Goal: Task Accomplishment & Management: Use online tool/utility

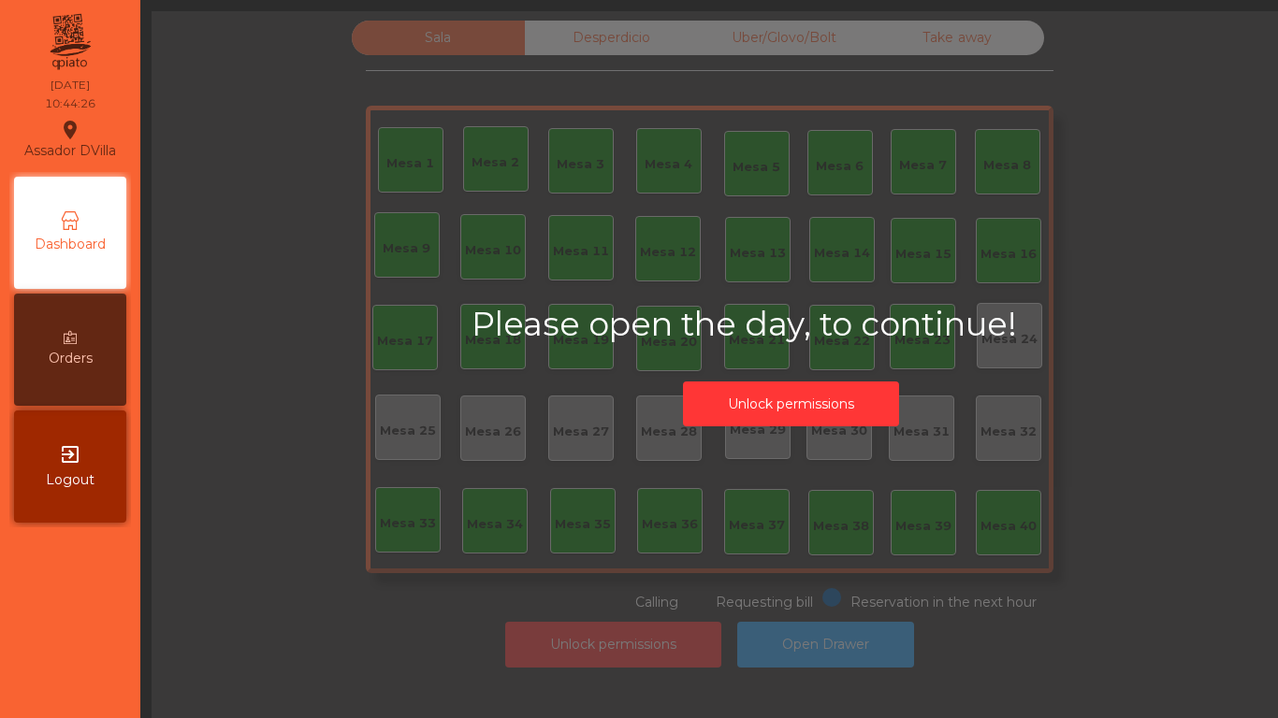
click at [718, 407] on button "Unlock permissions" at bounding box center [791, 405] width 216 height 46
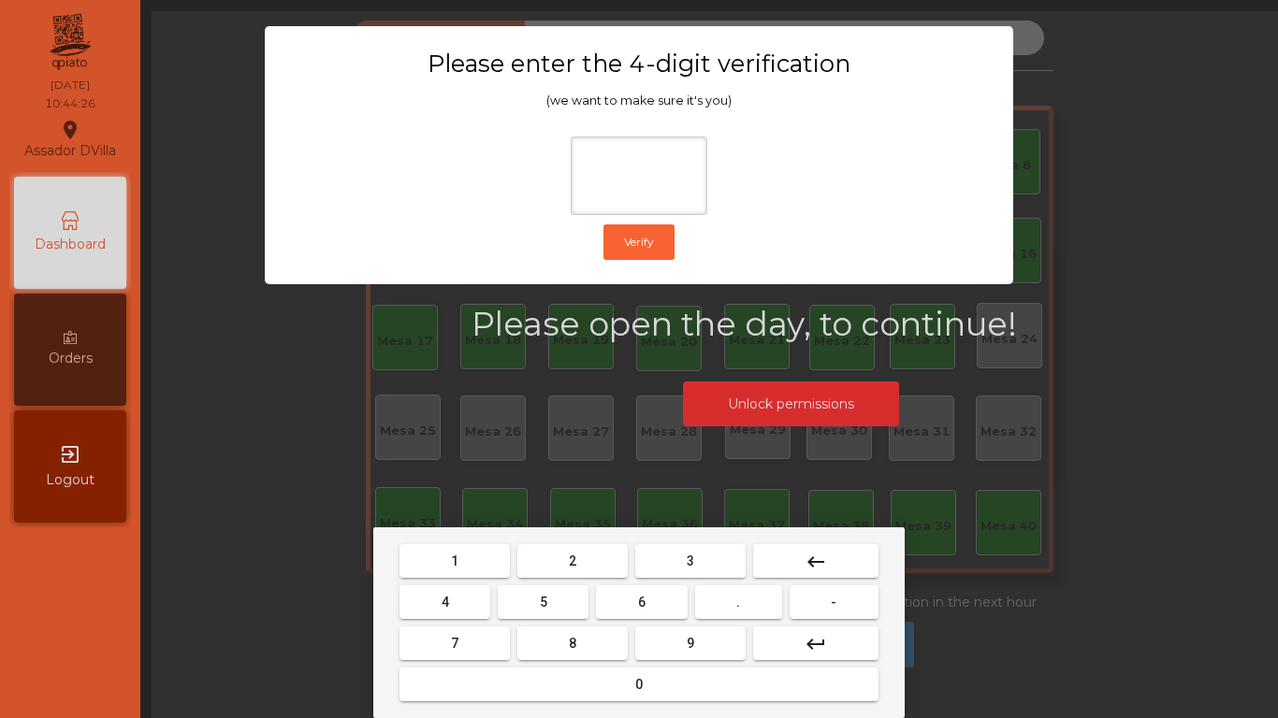
click at [554, 547] on button "2" at bounding box center [572, 561] width 110 height 34
click at [473, 596] on button "4" at bounding box center [444, 603] width 91 height 34
click at [609, 602] on button "6" at bounding box center [641, 603] width 91 height 34
click at [650, 638] on button "9" at bounding box center [690, 644] width 110 height 34
type input "****"
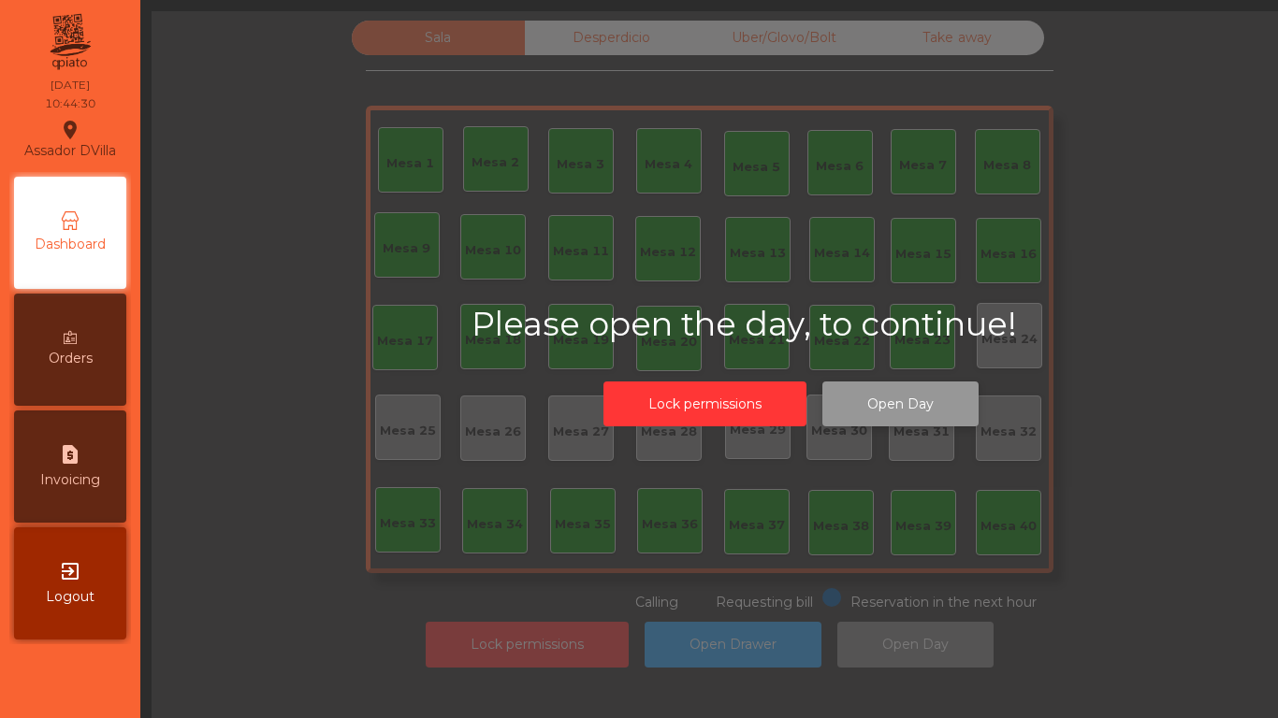
click at [858, 414] on button "Open Day" at bounding box center [900, 405] width 156 height 46
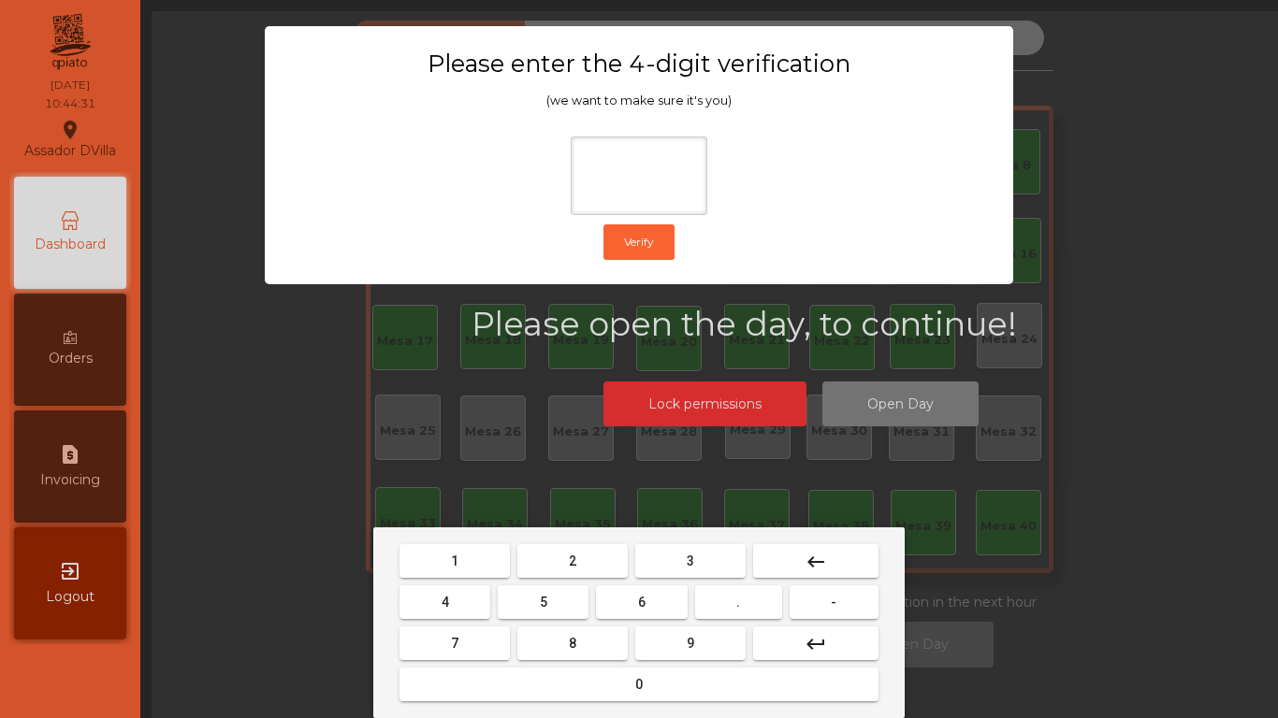
drag, startPoint x: 544, startPoint y: 571, endPoint x: 500, endPoint y: 592, distance: 49.0
click at [543, 571] on button "2" at bounding box center [572, 561] width 110 height 34
click at [473, 590] on button "4" at bounding box center [444, 603] width 91 height 34
click at [637, 602] on button "6" at bounding box center [641, 603] width 91 height 34
click at [678, 654] on button "9" at bounding box center [690, 644] width 110 height 34
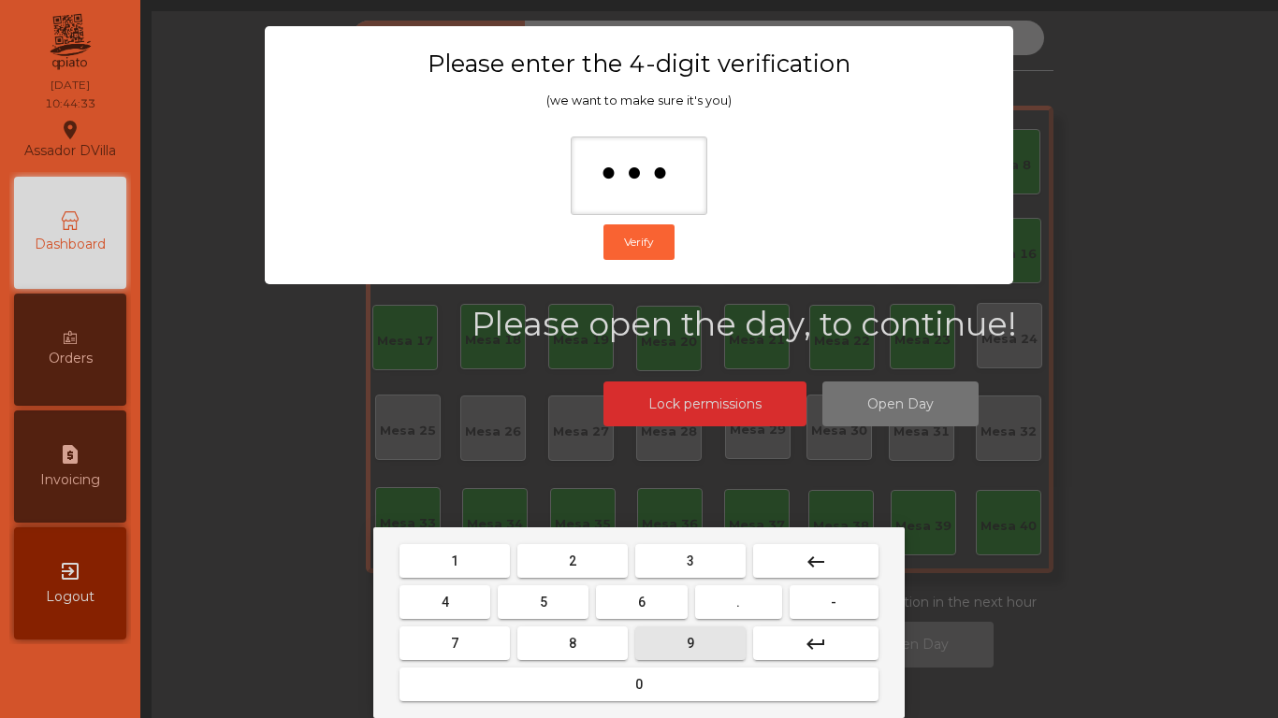
type input "****"
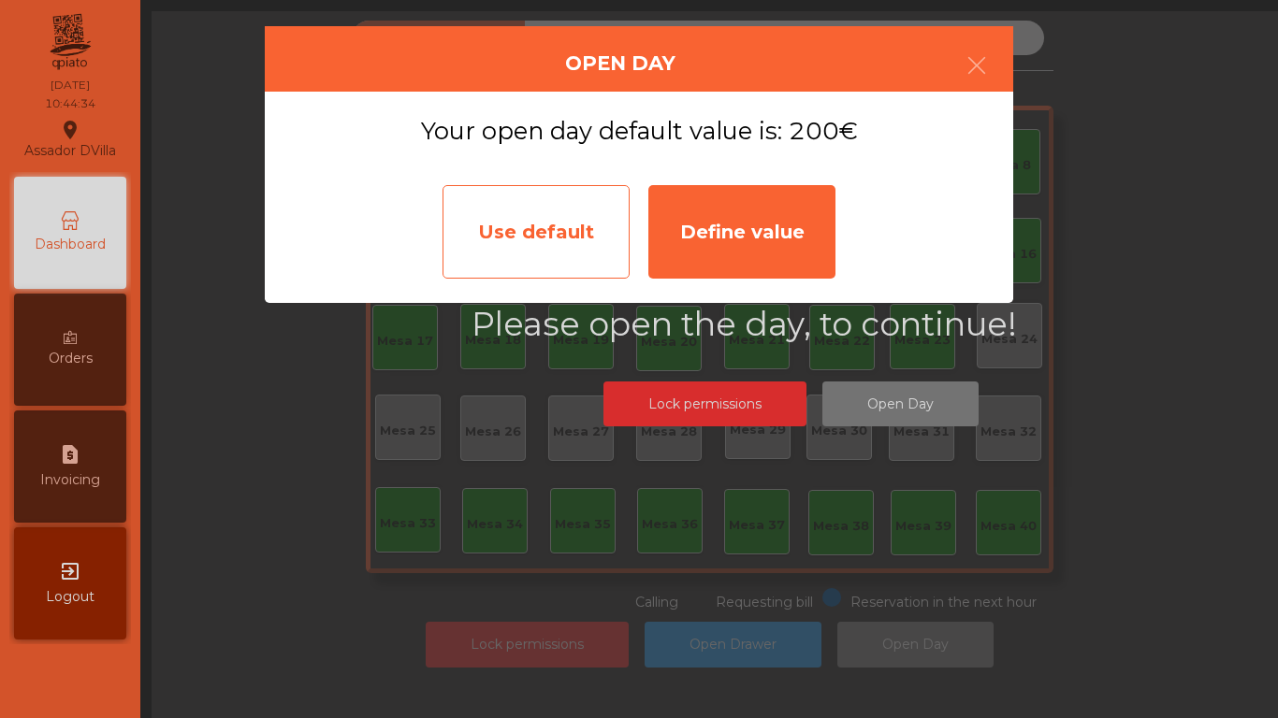
click at [523, 246] on div "Use default" at bounding box center [535, 232] width 187 height 94
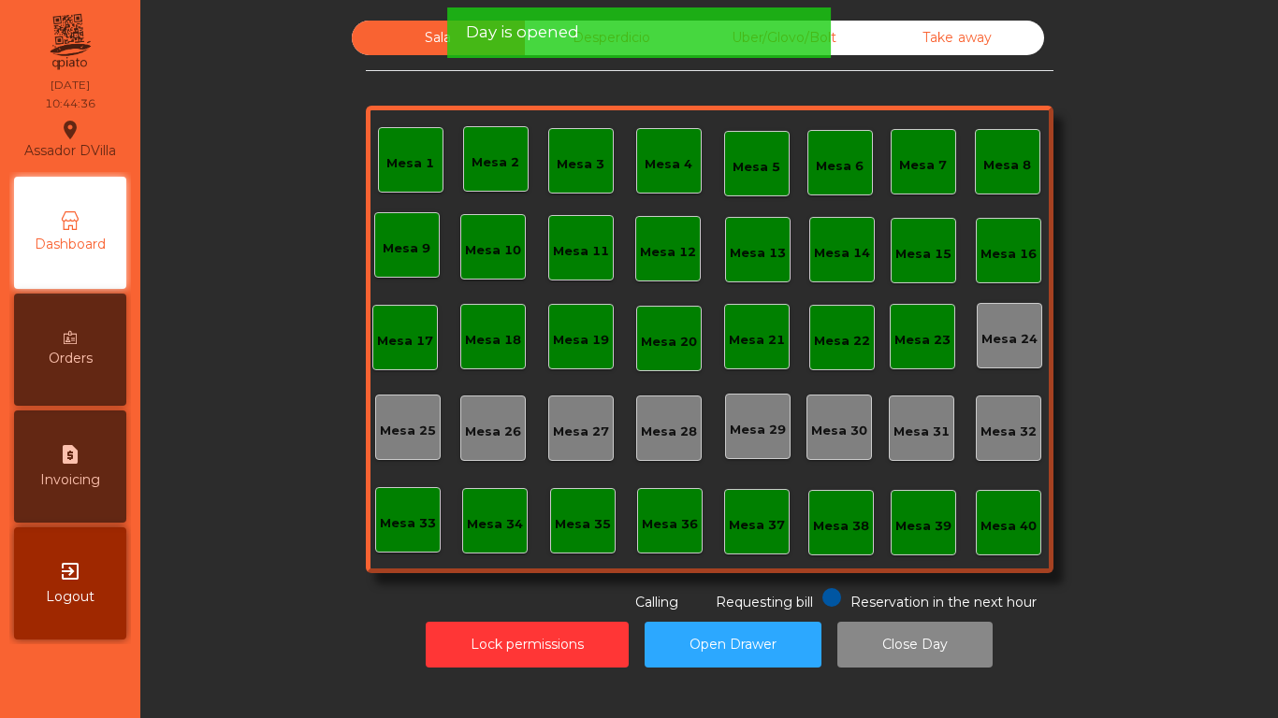
click at [175, 423] on div "Sala Desperdicio Uber/Glovo/Bolt Take away Mesa 1 Mesa 2 Mesa 3 [GEOGRAPHIC_DAT…" at bounding box center [709, 317] width 1087 height 592
click at [184, 427] on div "Sala Desperdicio Uber/Glovo/Bolt Take away Mesa 1 Mesa 2 Mesa 3 [GEOGRAPHIC_DAT…" at bounding box center [709, 317] width 1087 height 592
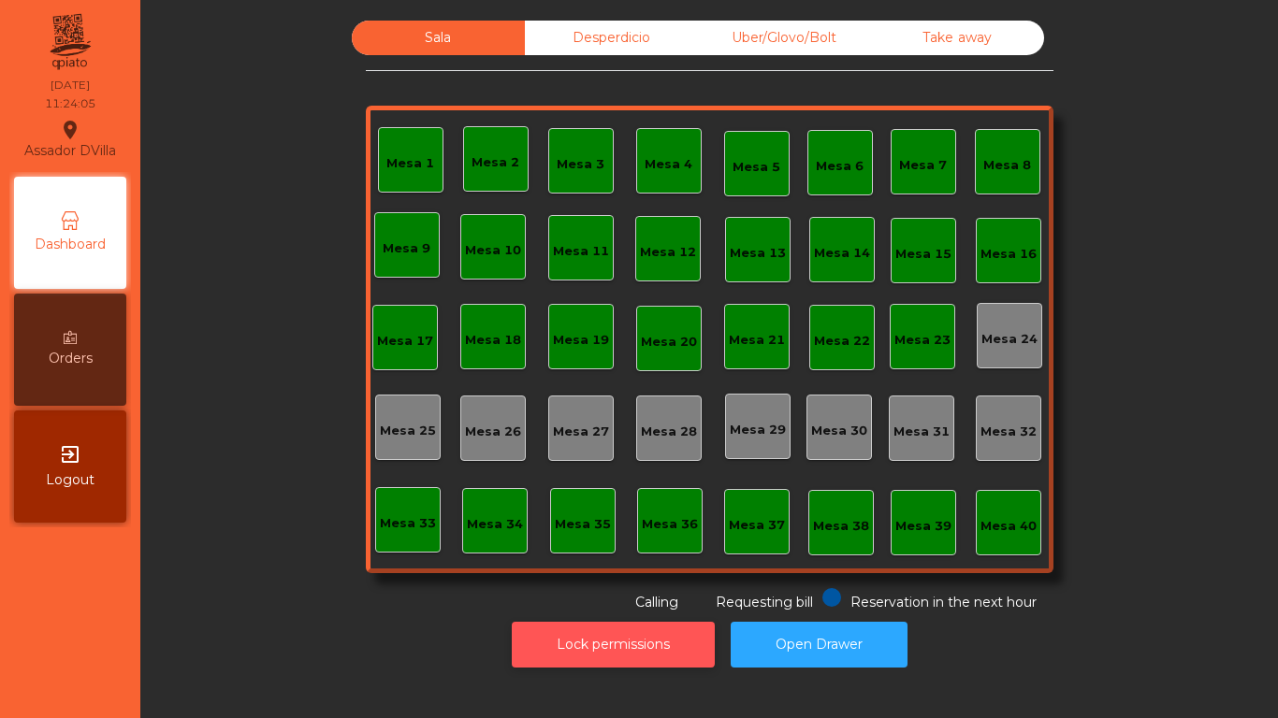
click at [682, 637] on button "Lock permissions" at bounding box center [613, 645] width 203 height 46
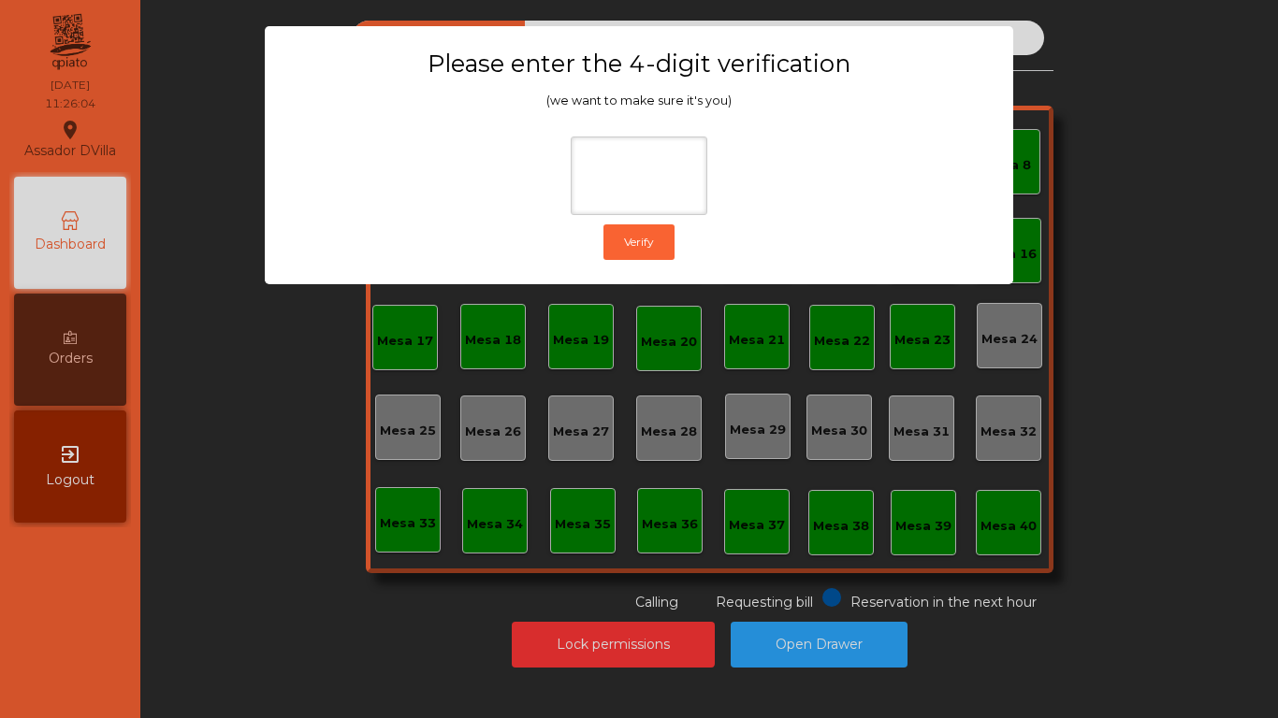
click at [604, 362] on ngb-modal-window "Please enter the 4-digit verification (we want to make sure it's you) Verify" at bounding box center [639, 359] width 1214 height 718
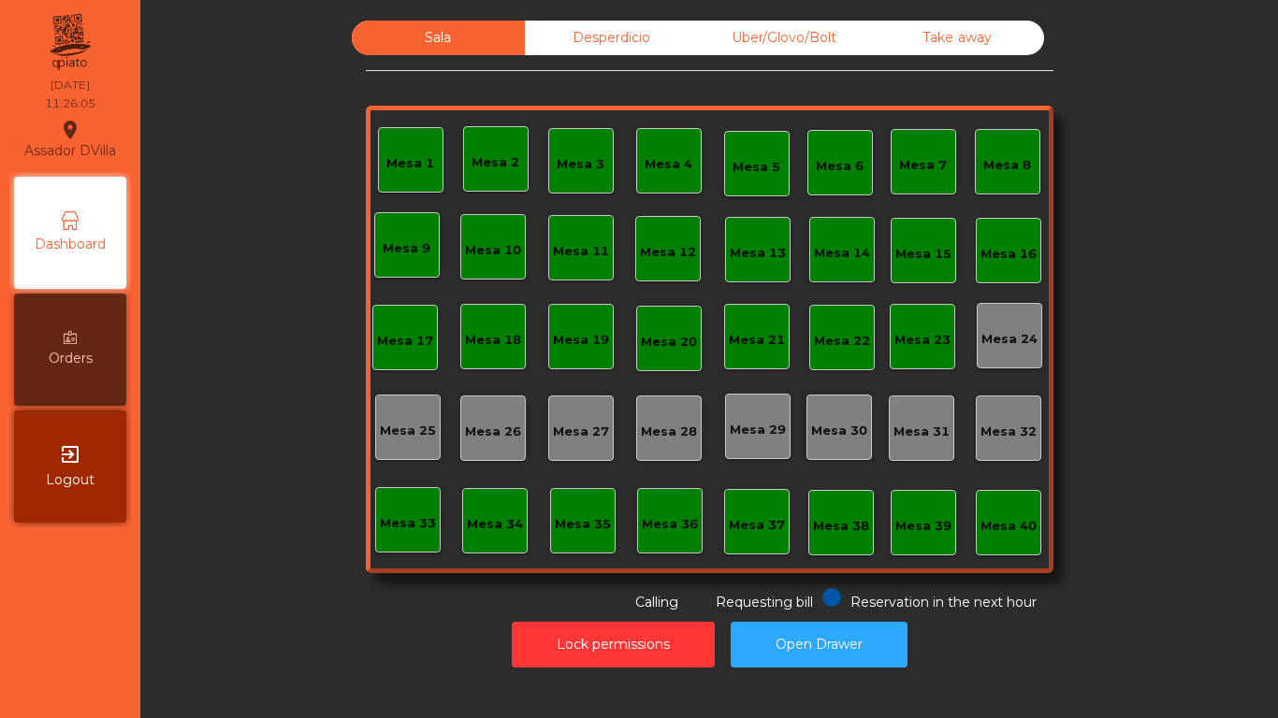
click at [614, 51] on div "Desperdicio" at bounding box center [611, 38] width 173 height 35
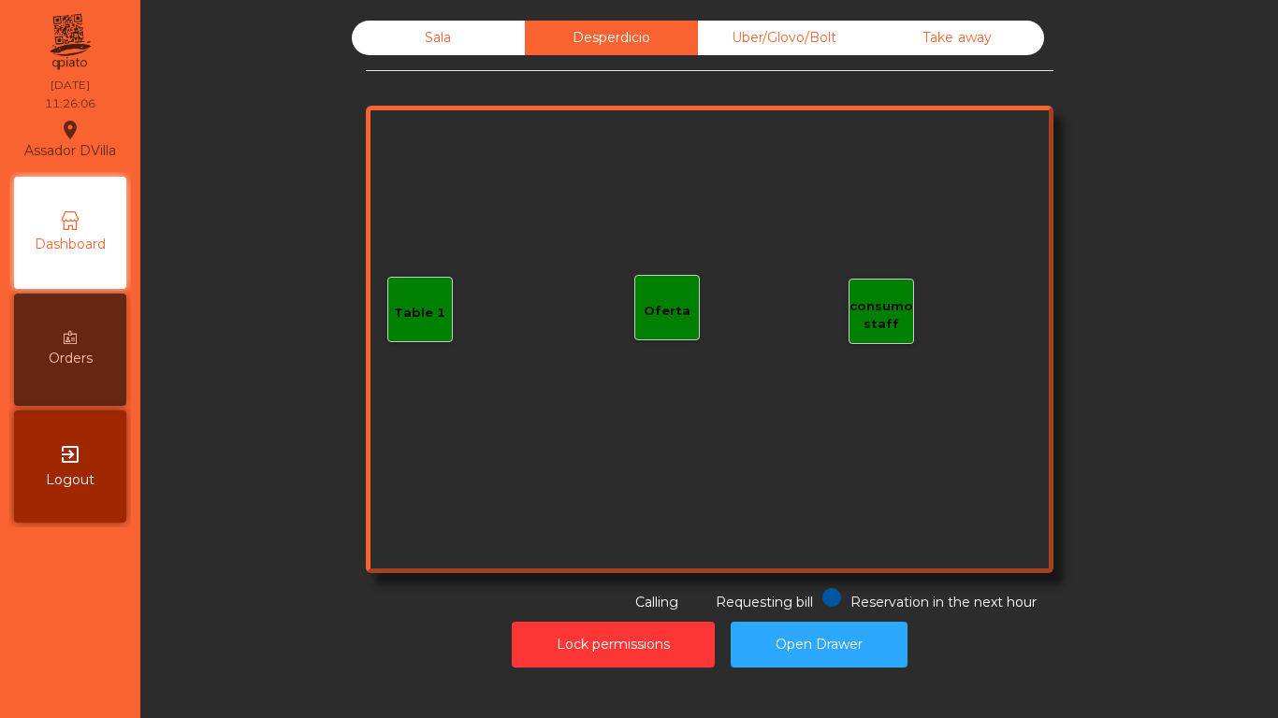
click at [773, 51] on div "Uber/Glovo/Bolt" at bounding box center [784, 38] width 173 height 35
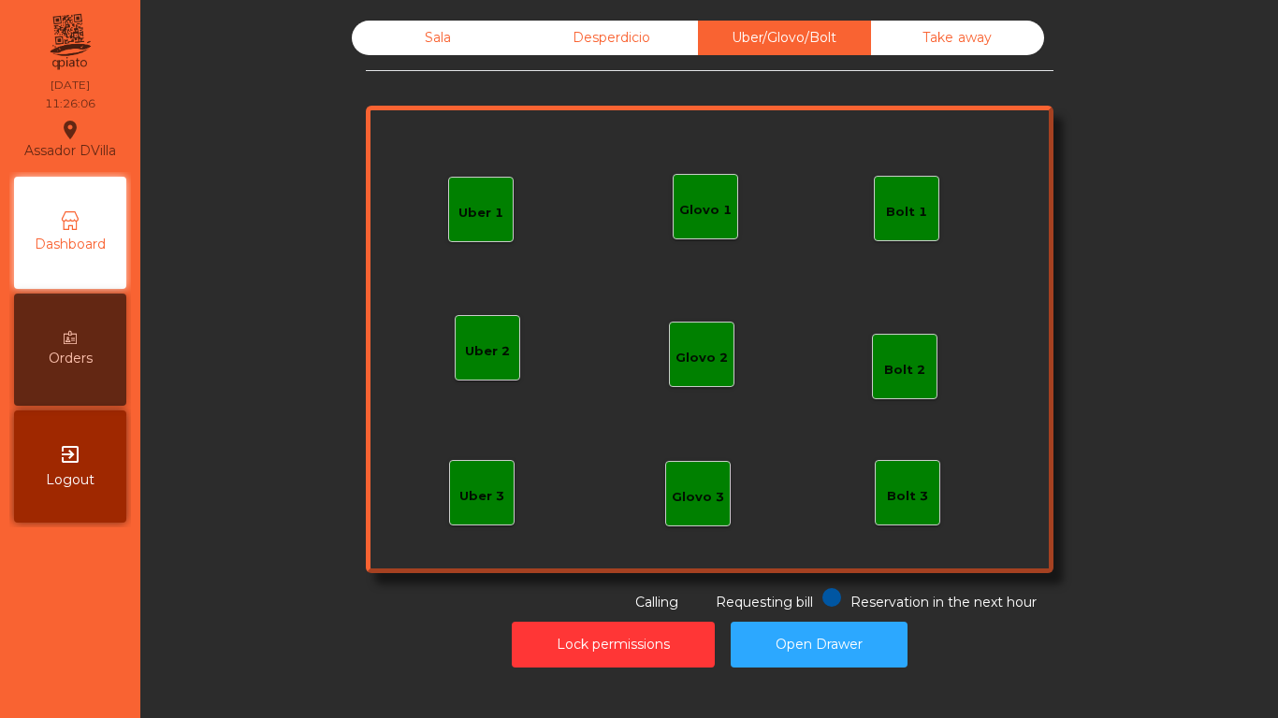
click at [979, 42] on div "Take away" at bounding box center [957, 38] width 173 height 35
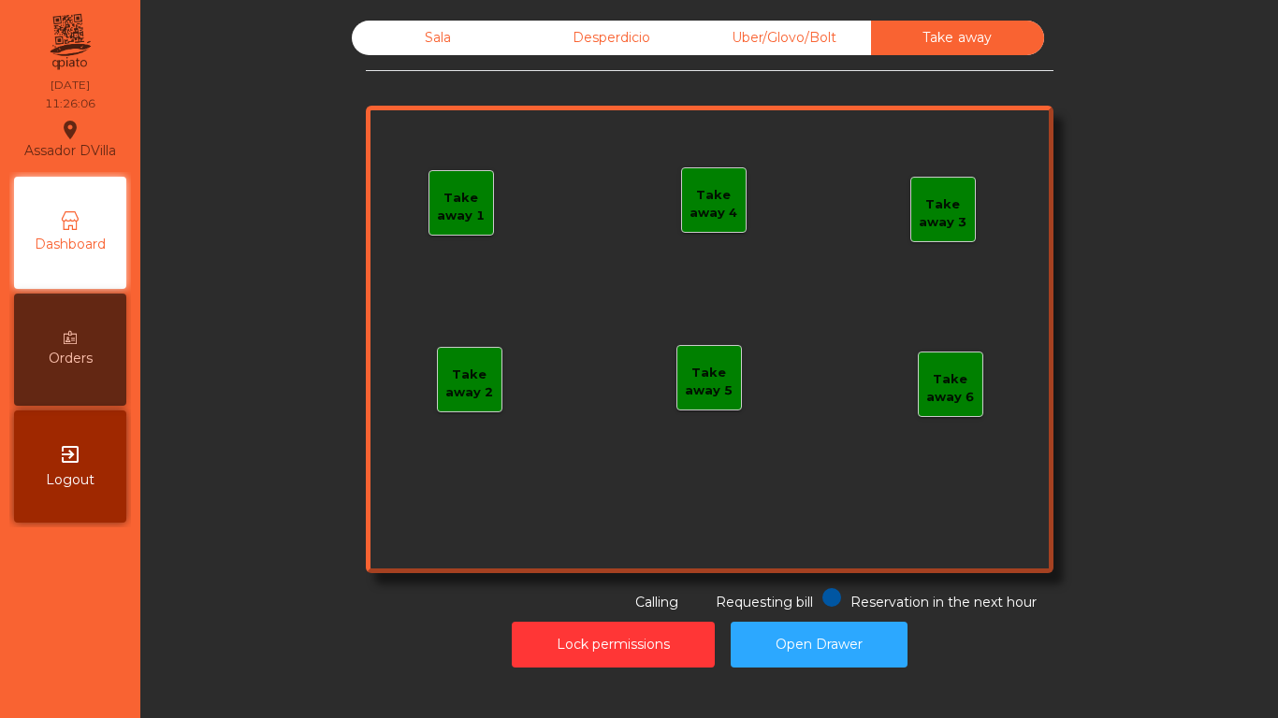
click at [419, 6] on div "Sala Desperdicio Uber/Glovo/Bolt Take away Take away 1 Take away 2 Take away 3 …" at bounding box center [709, 359] width 1138 height 718
click at [414, 50] on div "Sala" at bounding box center [438, 38] width 173 height 35
